Goal: Task Accomplishment & Management: Manage account settings

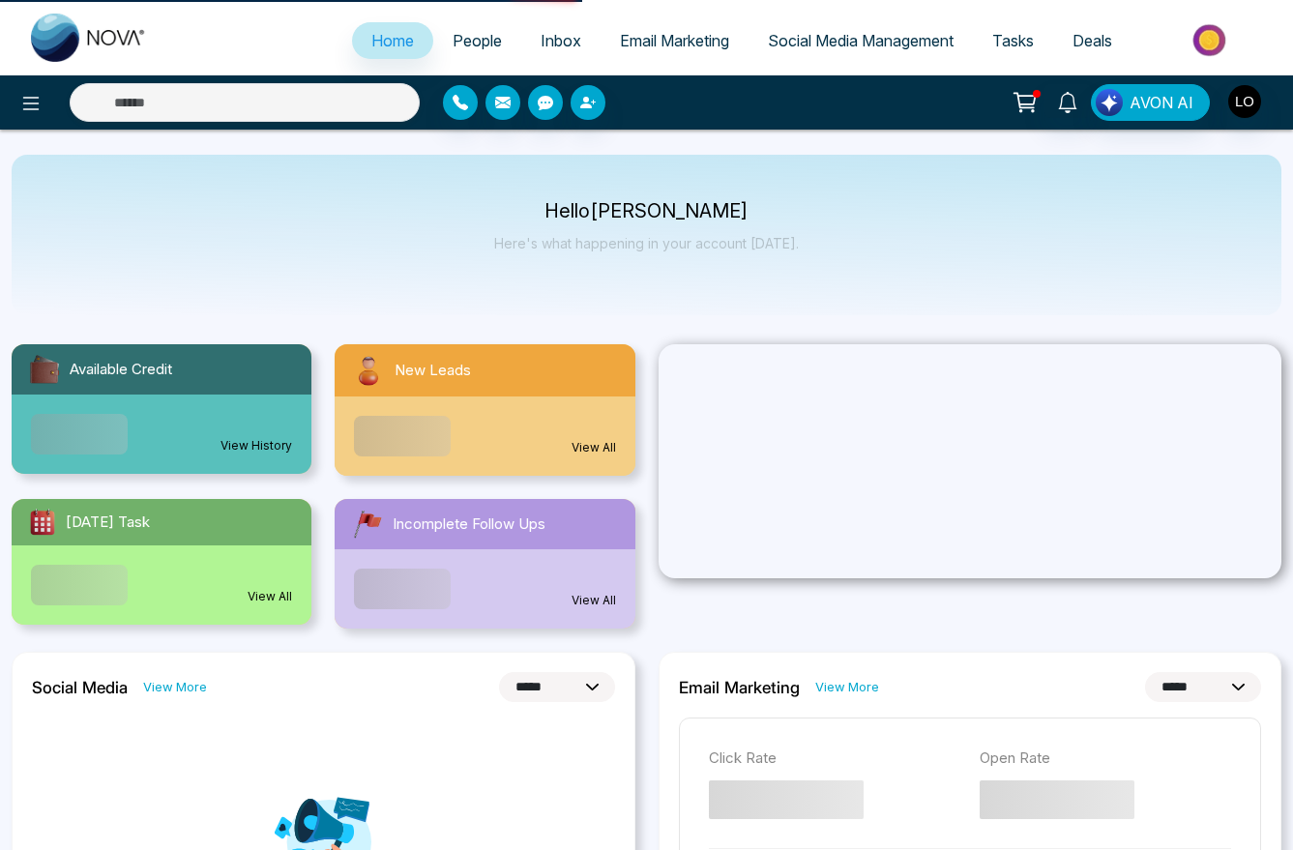
select select "***"
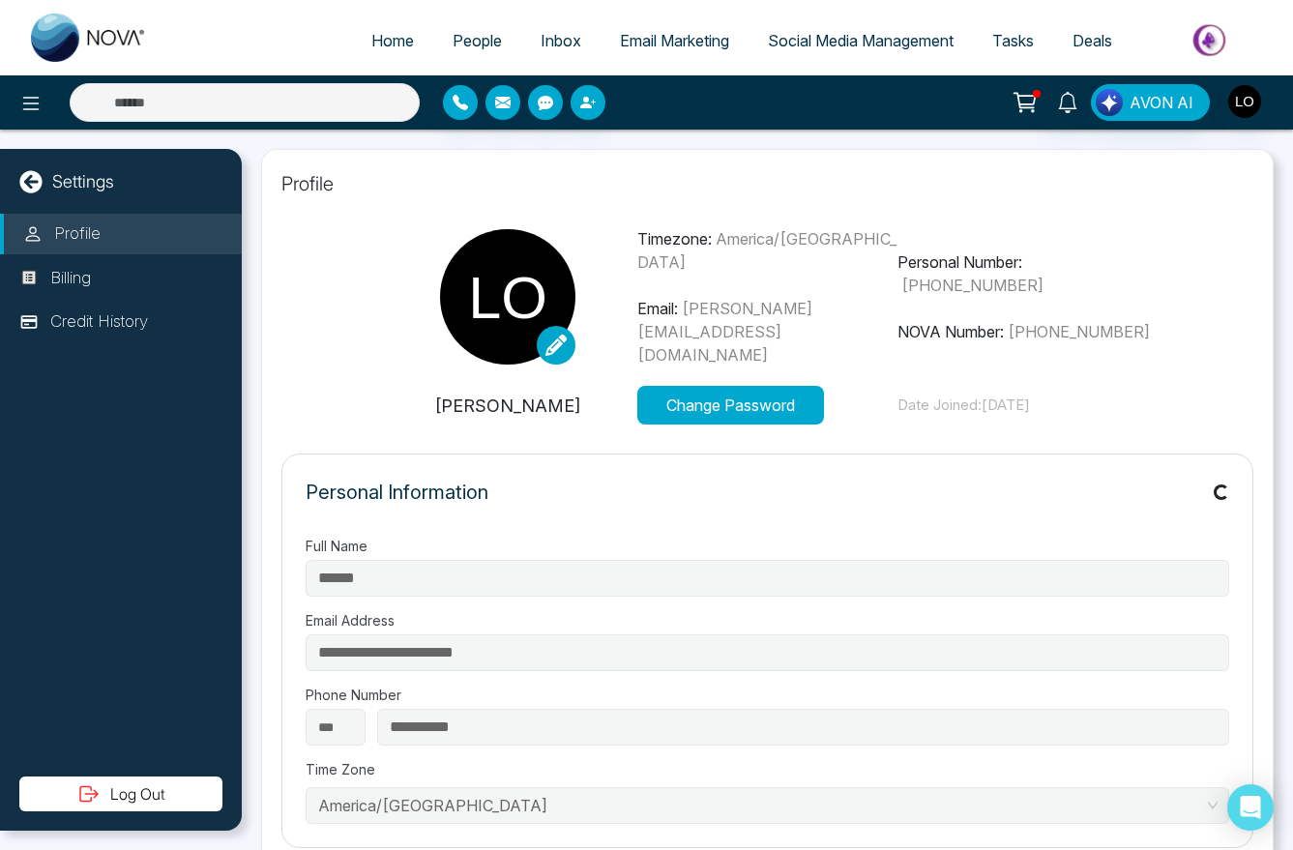
type input "**********"
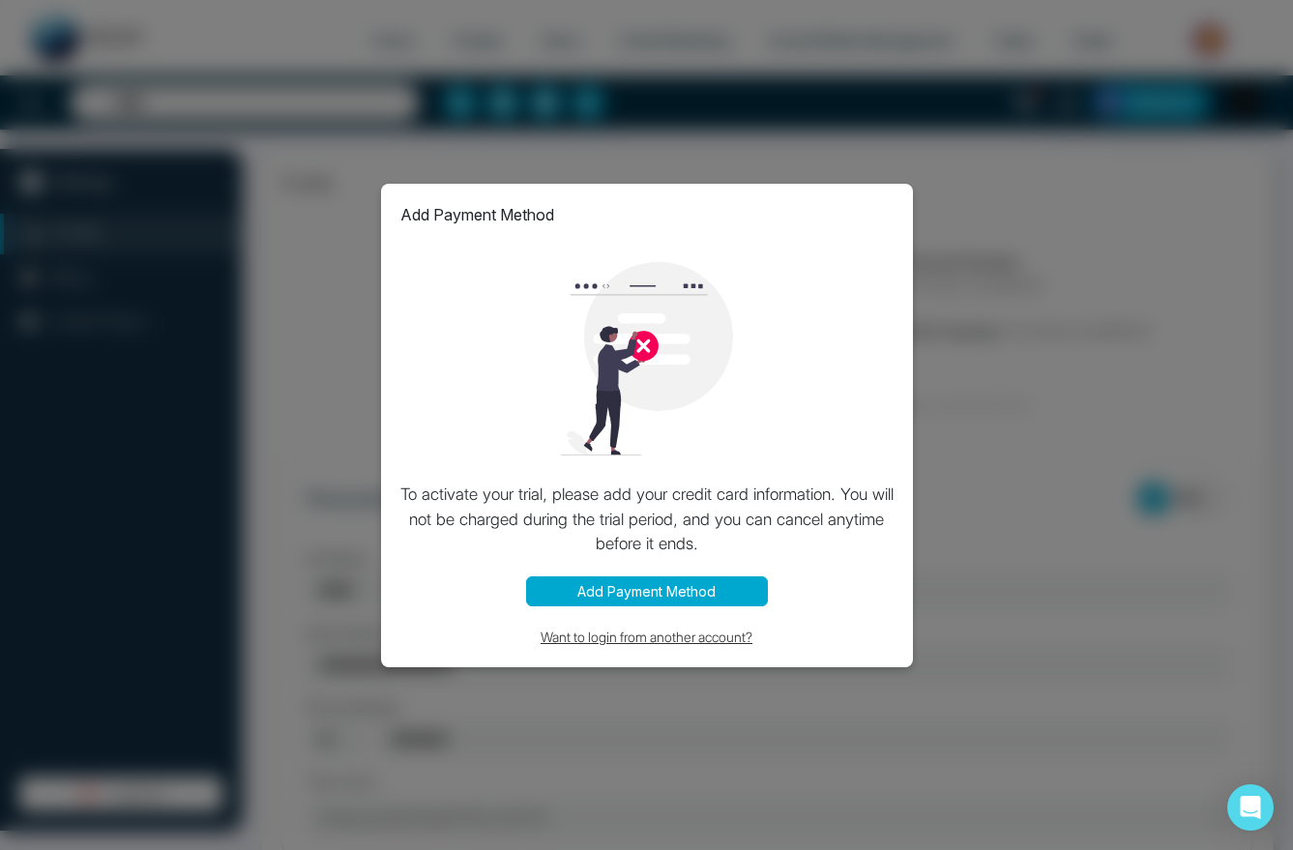
click at [611, 636] on button "Want to login from another account?" at bounding box center [646, 637] width 493 height 22
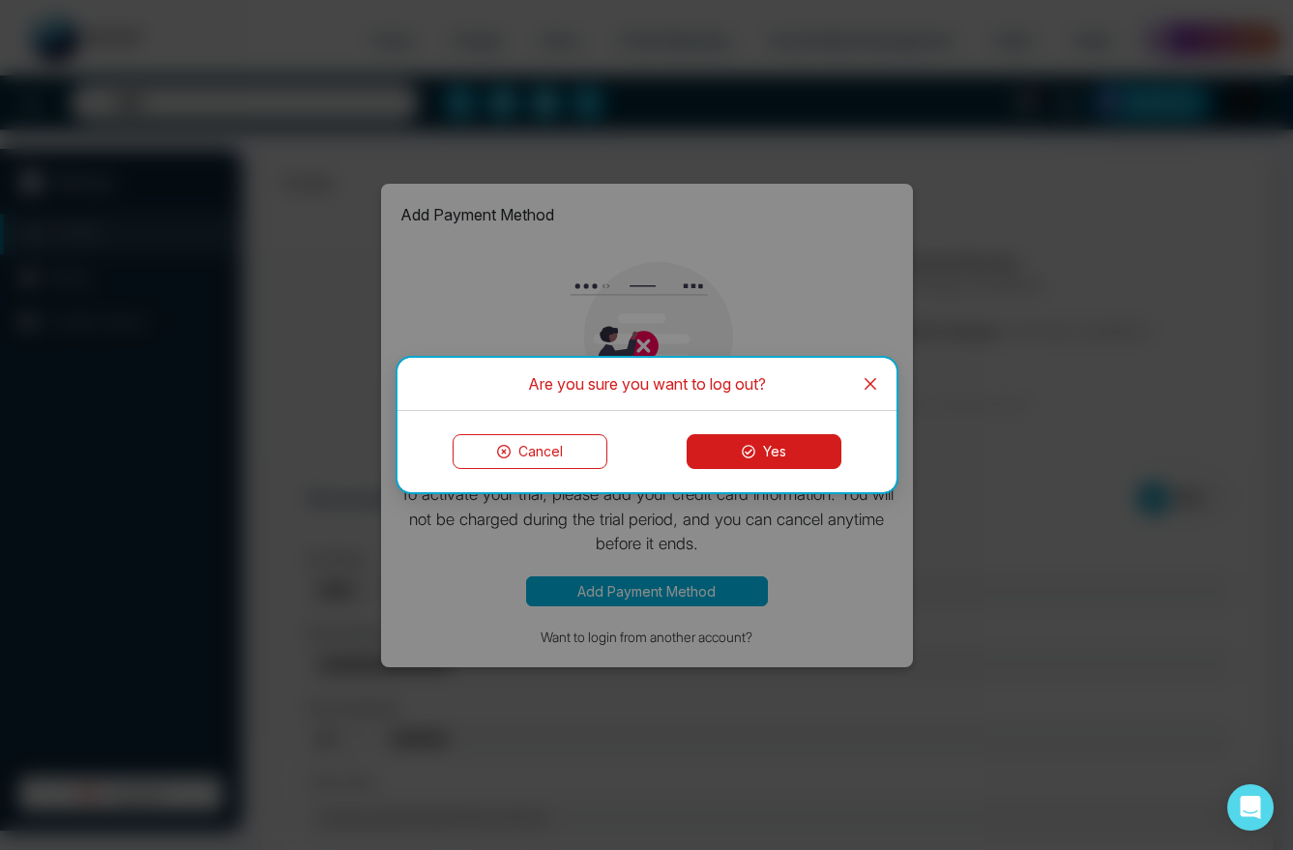
click at [769, 442] on button "Yes" at bounding box center [763, 451] width 155 height 35
